Goal: Task Accomplishment & Management: Use online tool/utility

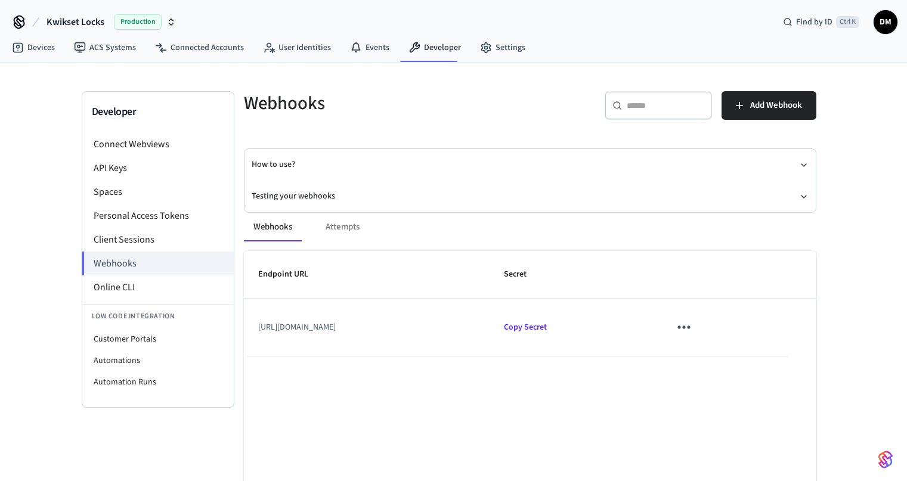
click at [296, 325] on td "[URL][DOMAIN_NAME]" at bounding box center [367, 327] width 246 height 57
click at [693, 330] on icon "sticky table" at bounding box center [683, 327] width 18 height 18
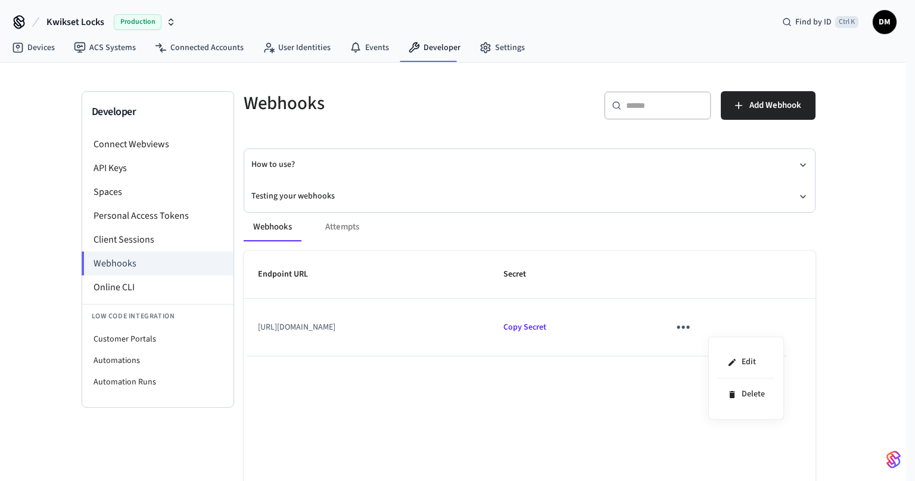
click at [544, 181] on div at bounding box center [457, 240] width 915 height 481
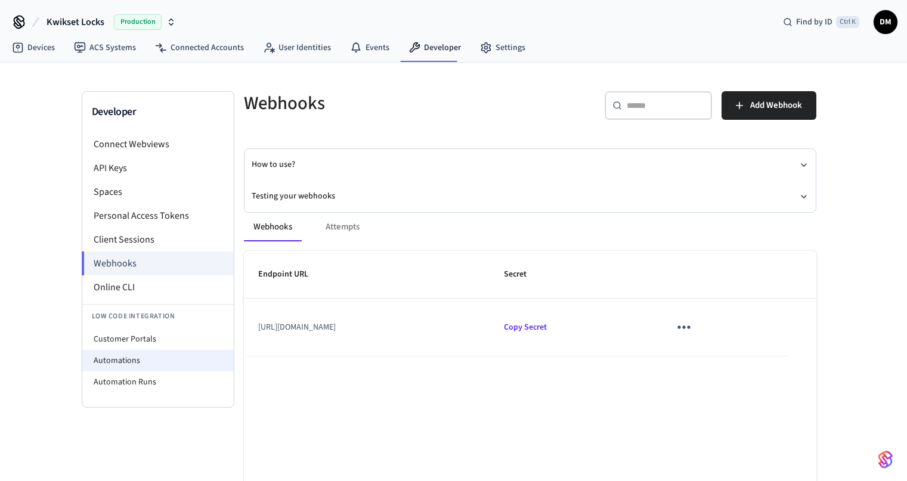
click at [169, 358] on li "Automations" at bounding box center [157, 360] width 151 height 21
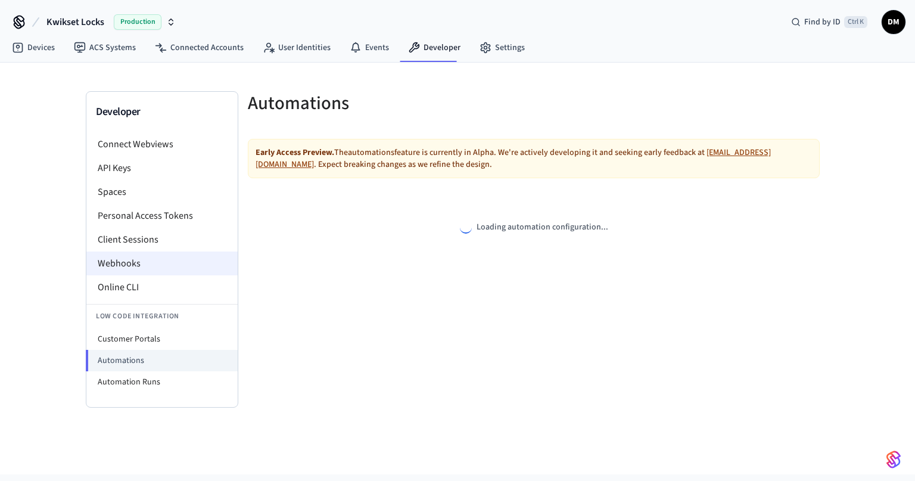
select select "**********"
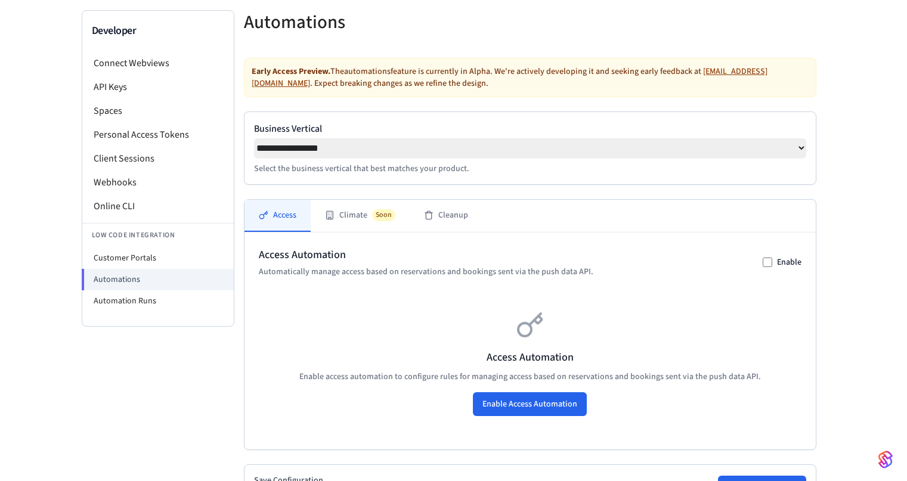
scroll to position [80, 0]
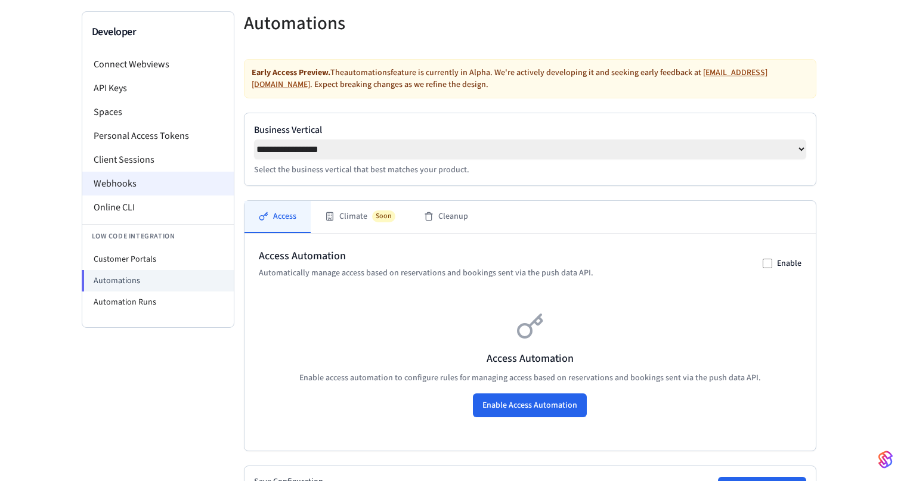
click at [144, 185] on li "Webhooks" at bounding box center [157, 184] width 151 height 24
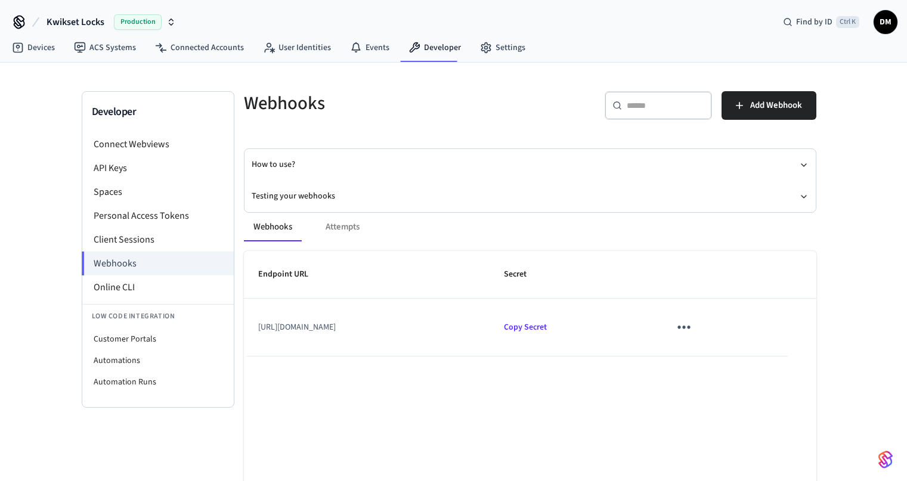
click at [345, 224] on div "Webhooks Attempts" at bounding box center [530, 227] width 572 height 29
click at [498, 60] on nav "Devices ACS Systems Connected Accounts User Identities Events Developer Settings" at bounding box center [268, 48] width 532 height 27
click at [496, 51] on link "Settings" at bounding box center [502, 47] width 64 height 21
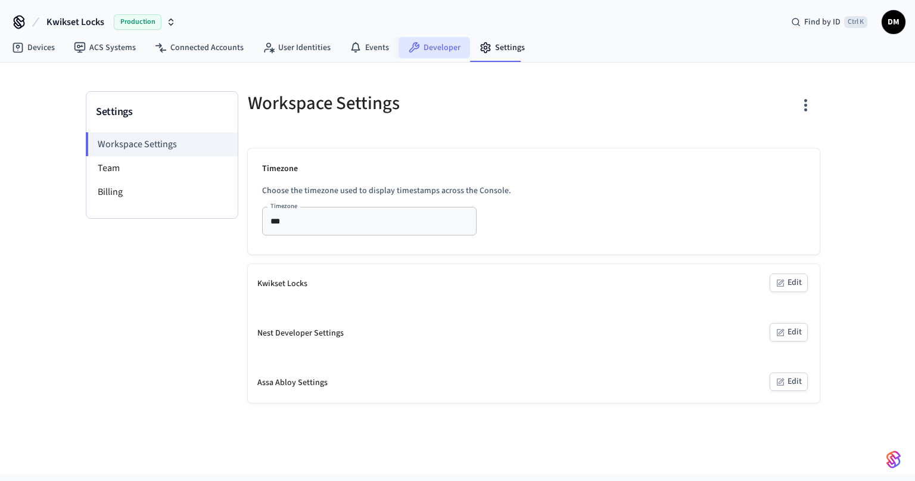
click at [431, 43] on link "Developer" at bounding box center [435, 47] width 72 height 21
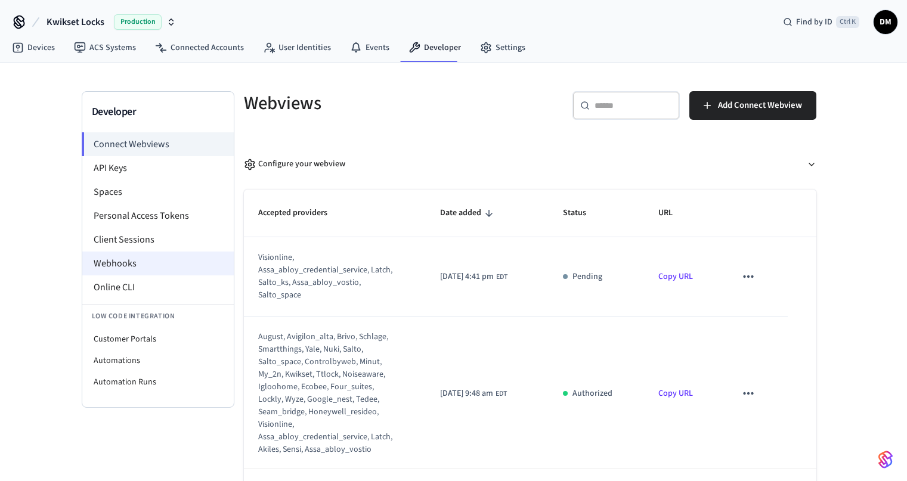
click at [147, 272] on li "Webhooks" at bounding box center [157, 264] width 151 height 24
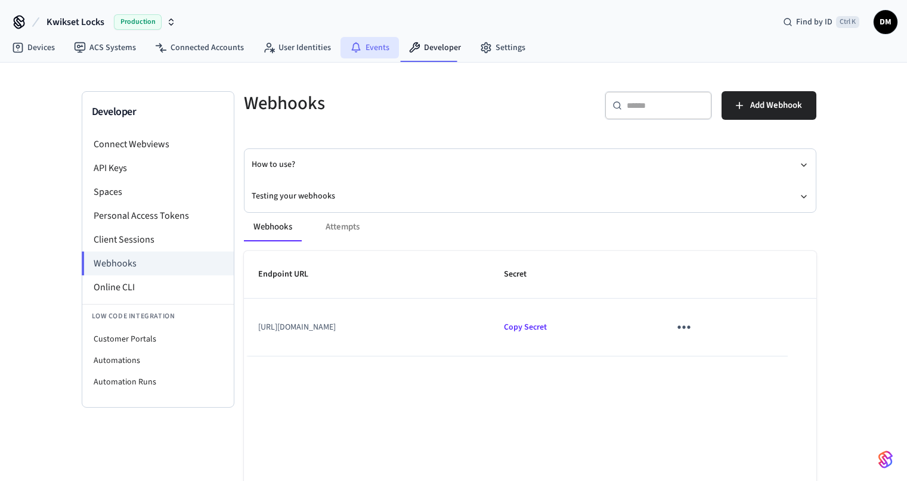
click at [368, 49] on link "Events" at bounding box center [369, 47] width 58 height 21
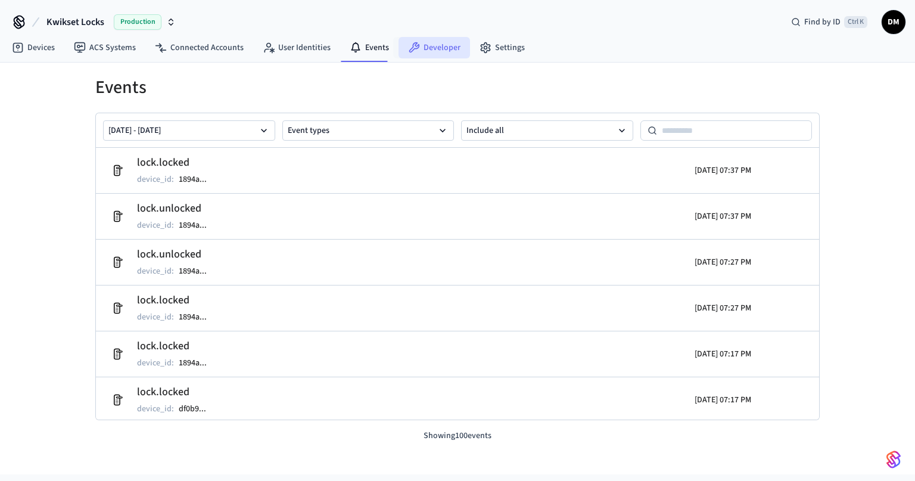
click at [432, 41] on link "Developer" at bounding box center [435, 47] width 72 height 21
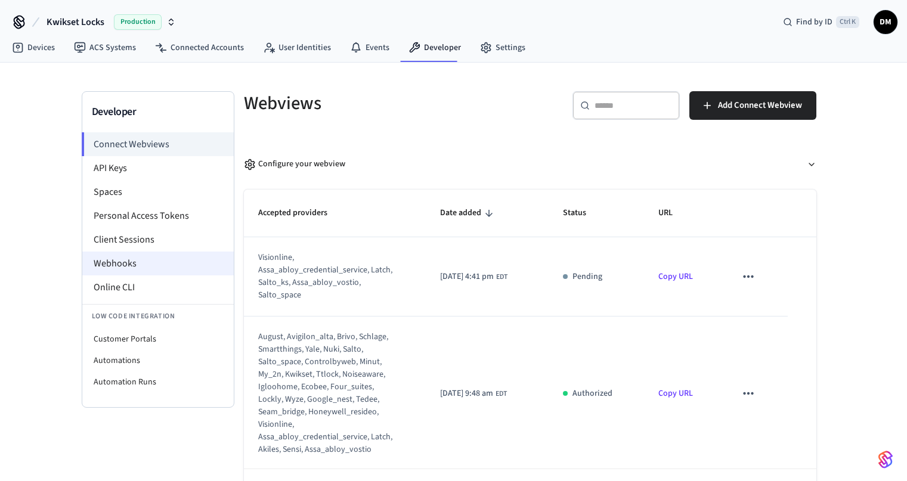
click at [149, 256] on li "Webhooks" at bounding box center [157, 264] width 151 height 24
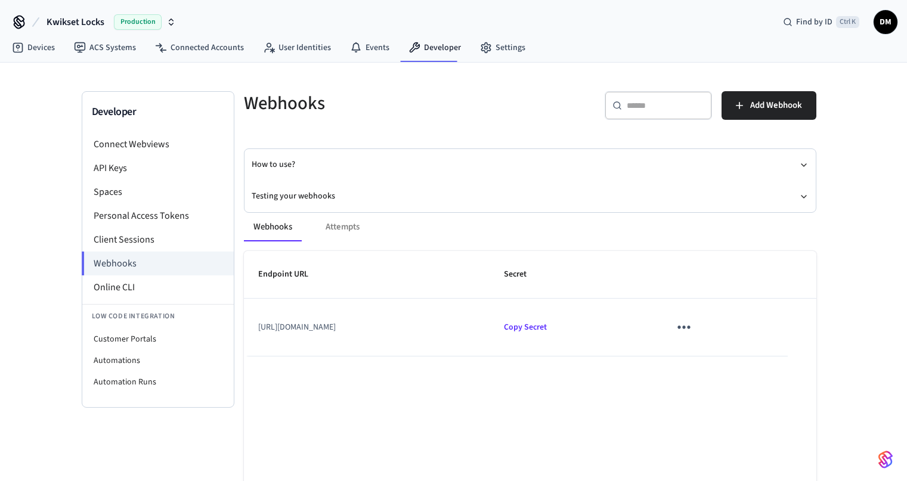
click at [693, 324] on icon "sticky table" at bounding box center [683, 327] width 18 height 18
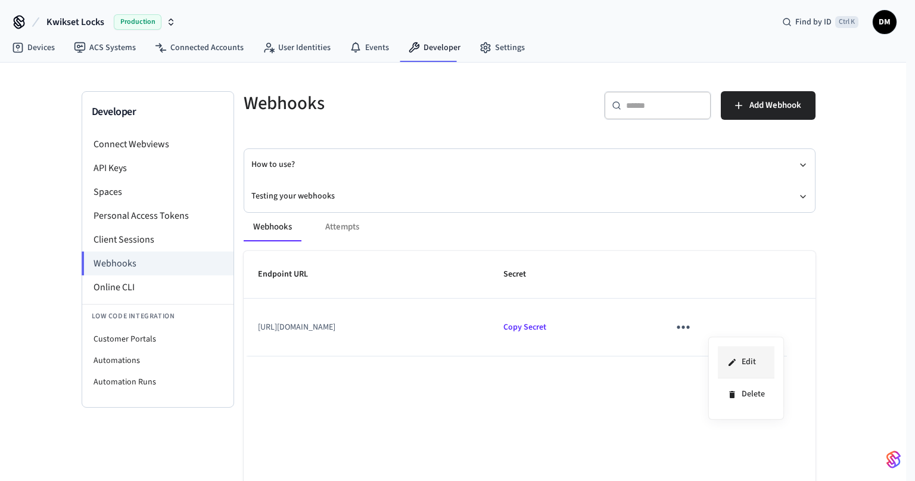
click at [736, 356] on li "Edit" at bounding box center [746, 362] width 57 height 32
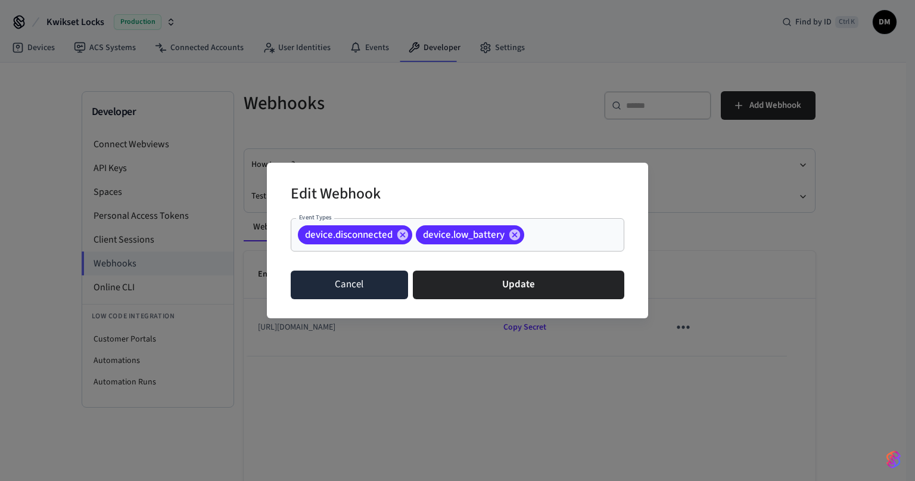
click at [310, 289] on button "Cancel" at bounding box center [349, 285] width 117 height 29
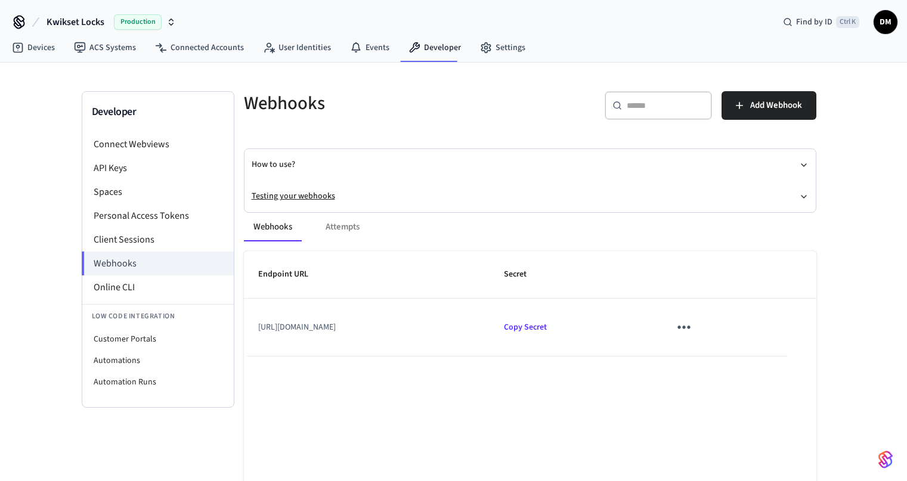
click at [293, 194] on button "Testing your webhooks" at bounding box center [530, 197] width 557 height 32
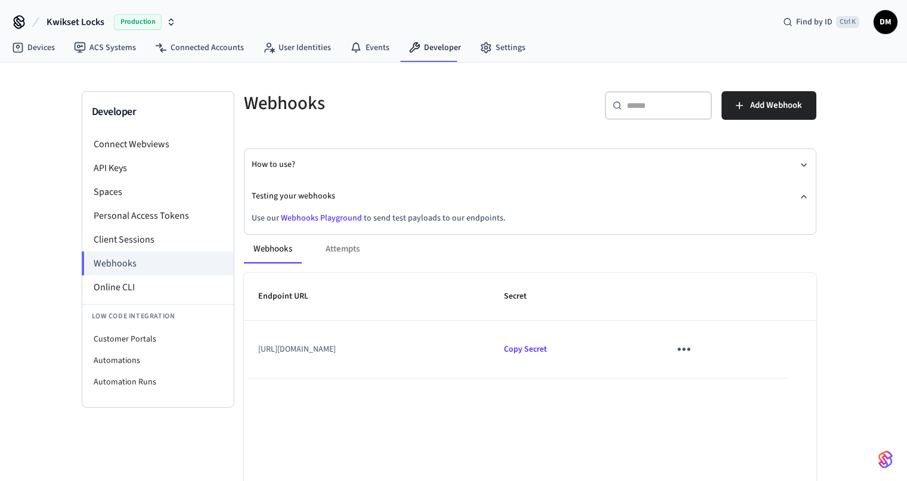
click at [319, 221] on div "Webhooks Attempts Endpoint URL Secret [URL][DOMAIN_NAME] Copy Secret Rows per p…" at bounding box center [522, 415] width 586 height 389
click at [318, 218] on link "Webhooks Playground" at bounding box center [321, 218] width 81 height 12
